Goal: Information Seeking & Learning: Check status

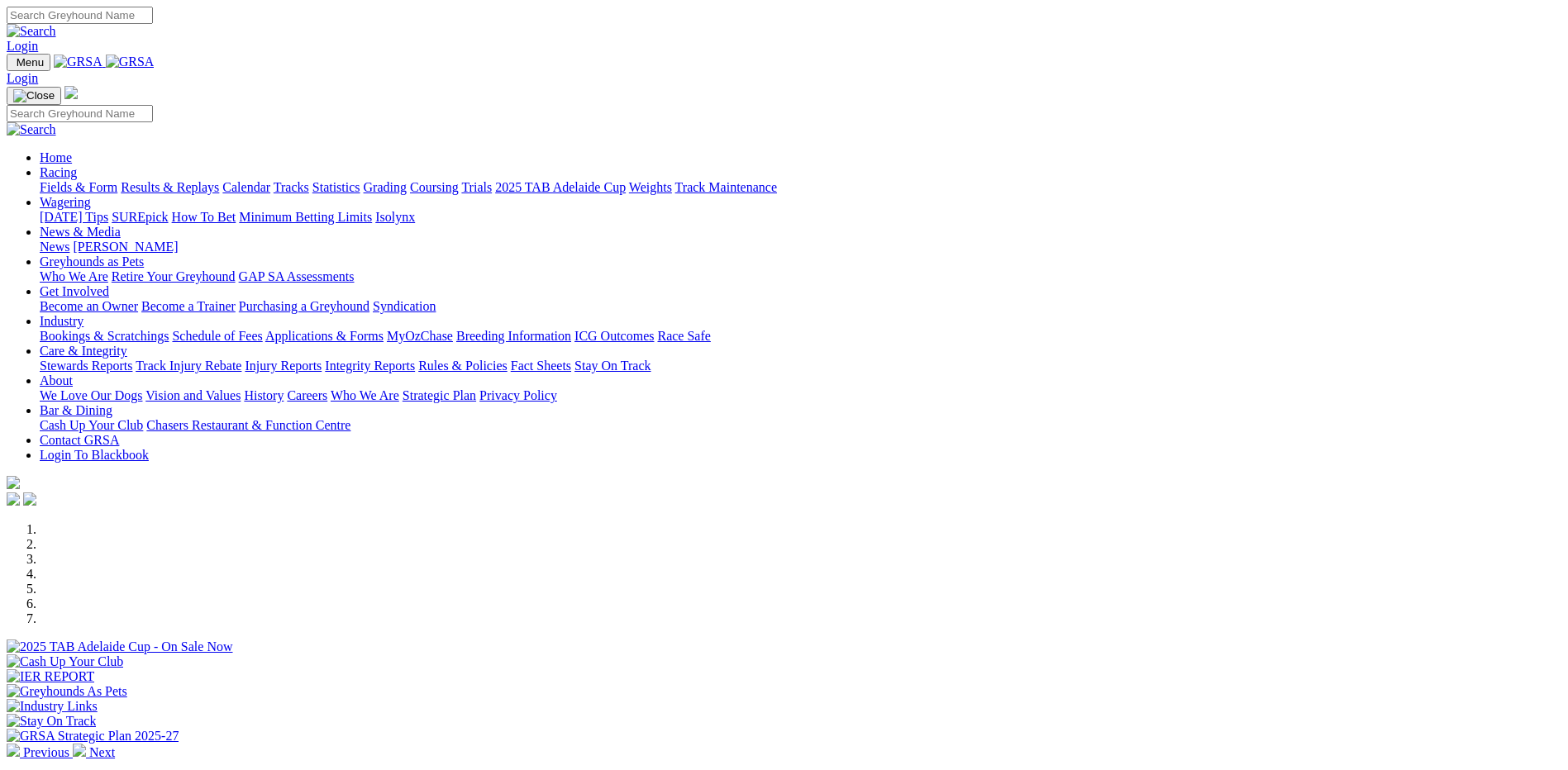
click at [415, 358] on link "Integrity Reports" at bounding box center [370, 365] width 90 height 14
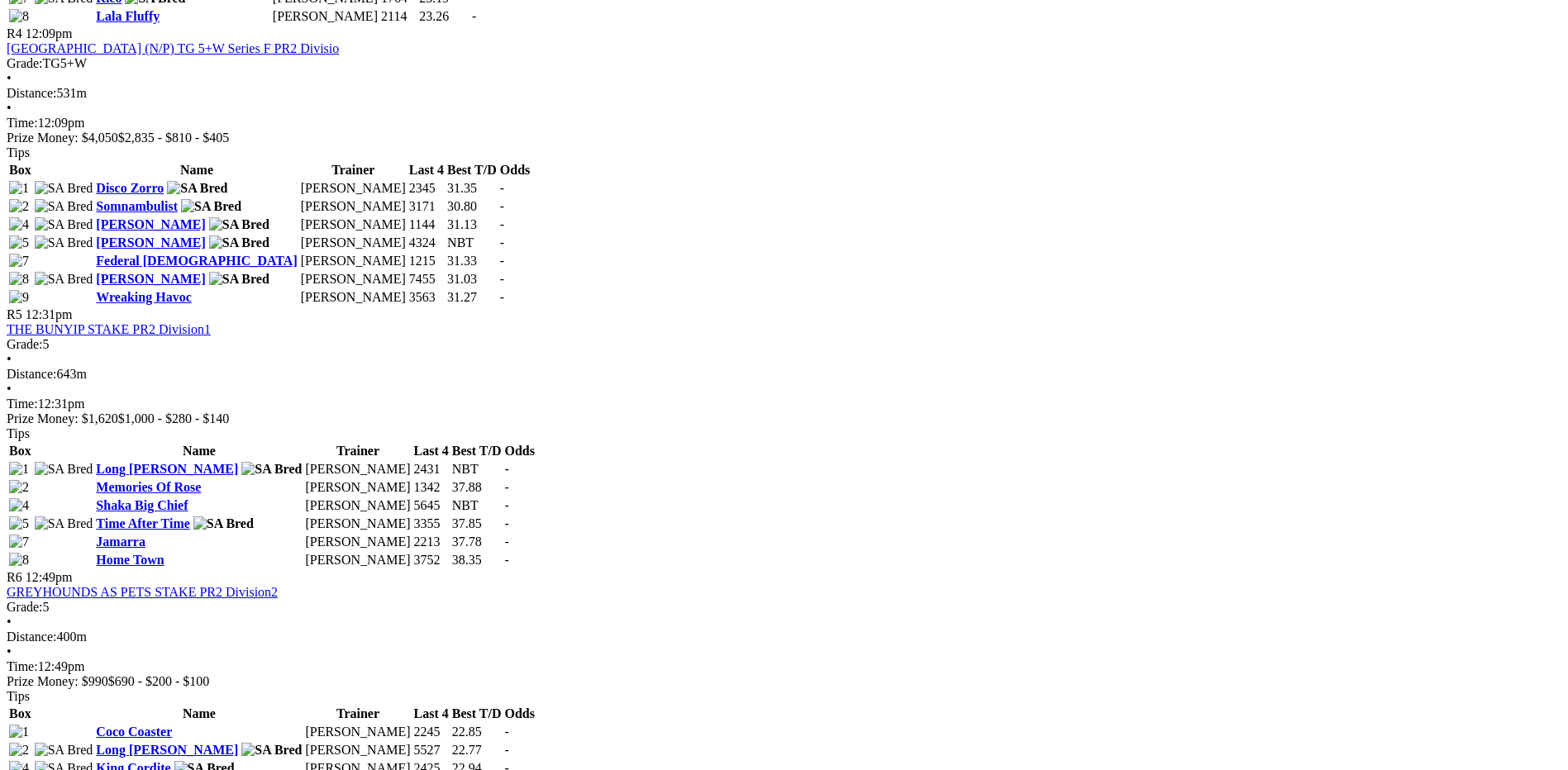
scroll to position [1571, 0]
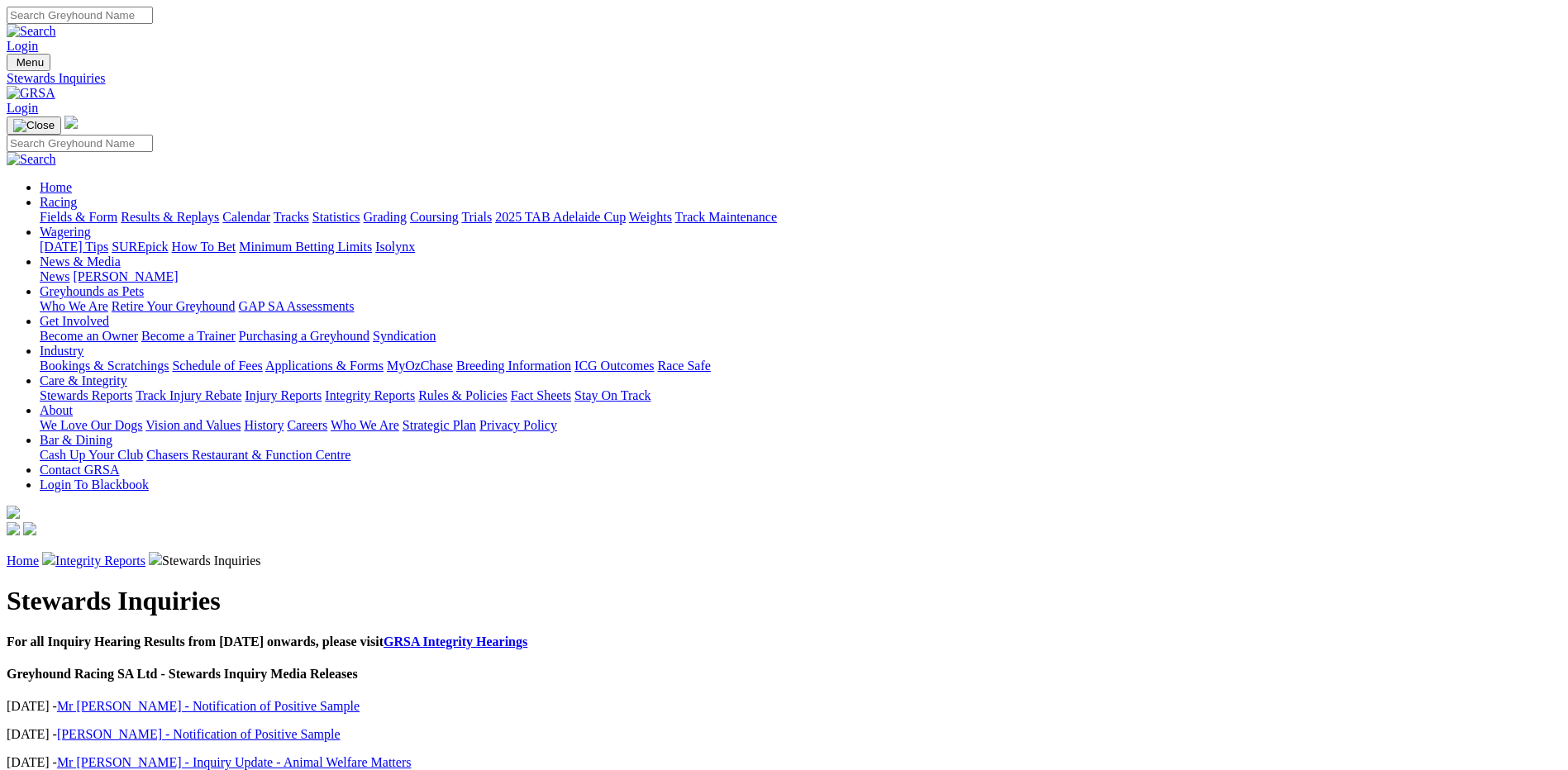
click at [359, 700] on link "Mr M Taylor - Notification of Positive Sample" at bounding box center [208, 706] width 302 height 14
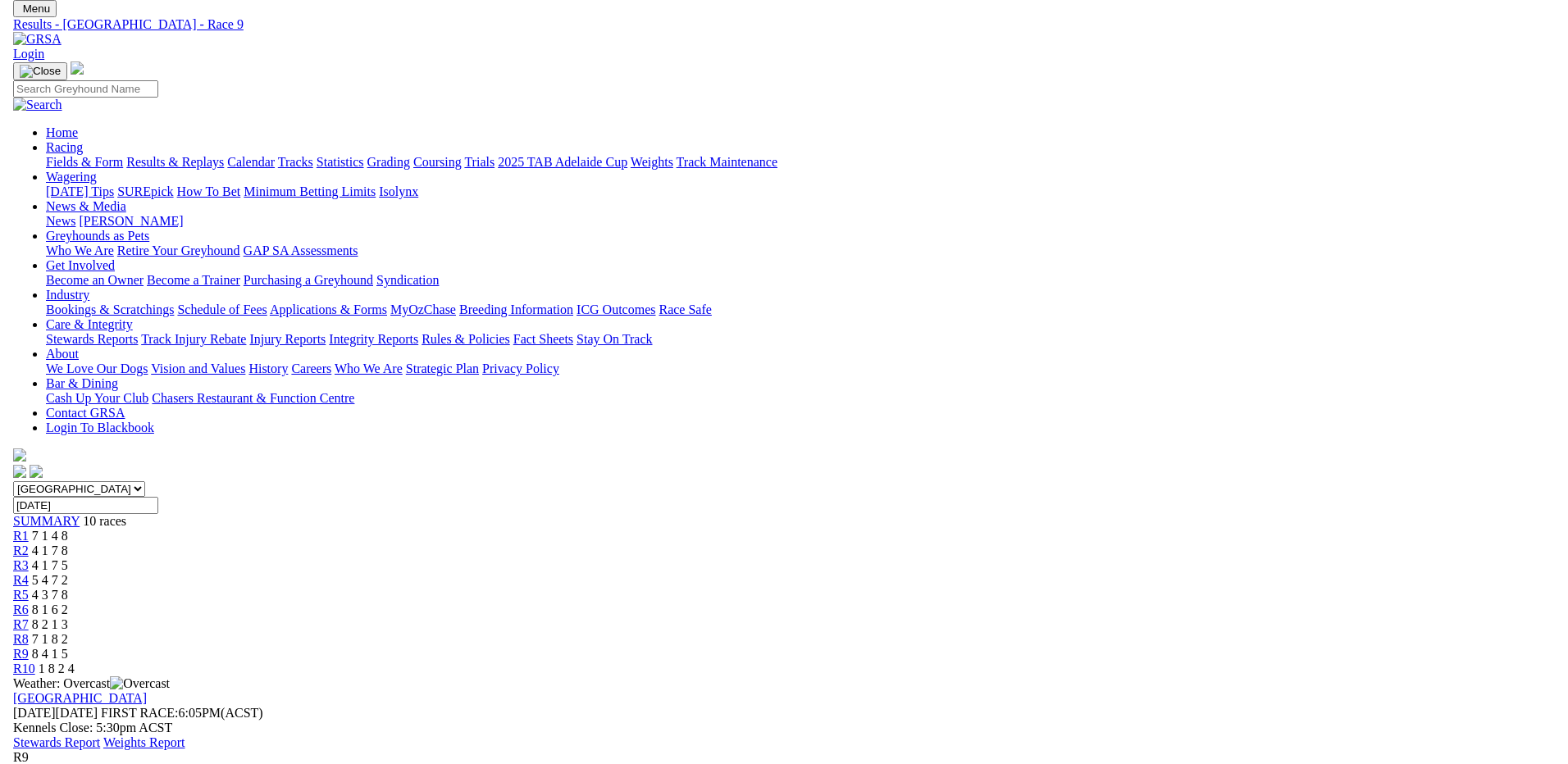
scroll to position [82, 0]
